Goal: Navigation & Orientation: Understand site structure

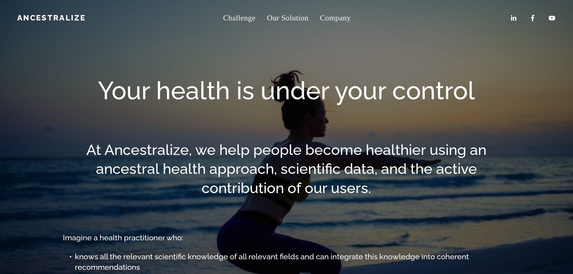
click at [253, 17] on link "Challenge" at bounding box center [239, 17] width 32 height 15
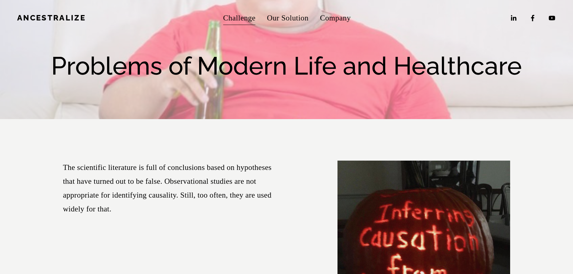
click at [68, 13] on div "Ancestralize" at bounding box center [106, 18] width 179 height 11
click at [57, 16] on link "Ancestralize" at bounding box center [51, 17] width 69 height 9
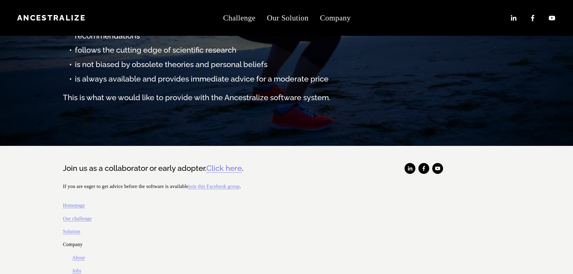
scroll to position [232, 0]
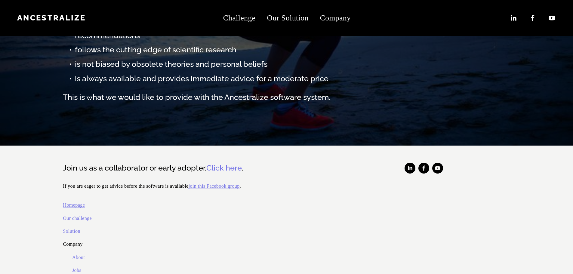
click at [82, 253] on link "About" at bounding box center [78, 257] width 13 height 9
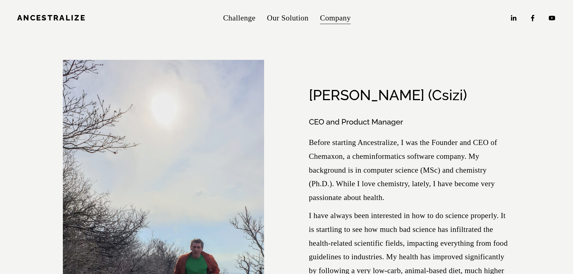
click at [40, 14] on link "Ancestralize" at bounding box center [51, 17] width 69 height 9
